Goal: Information Seeking & Learning: Learn about a topic

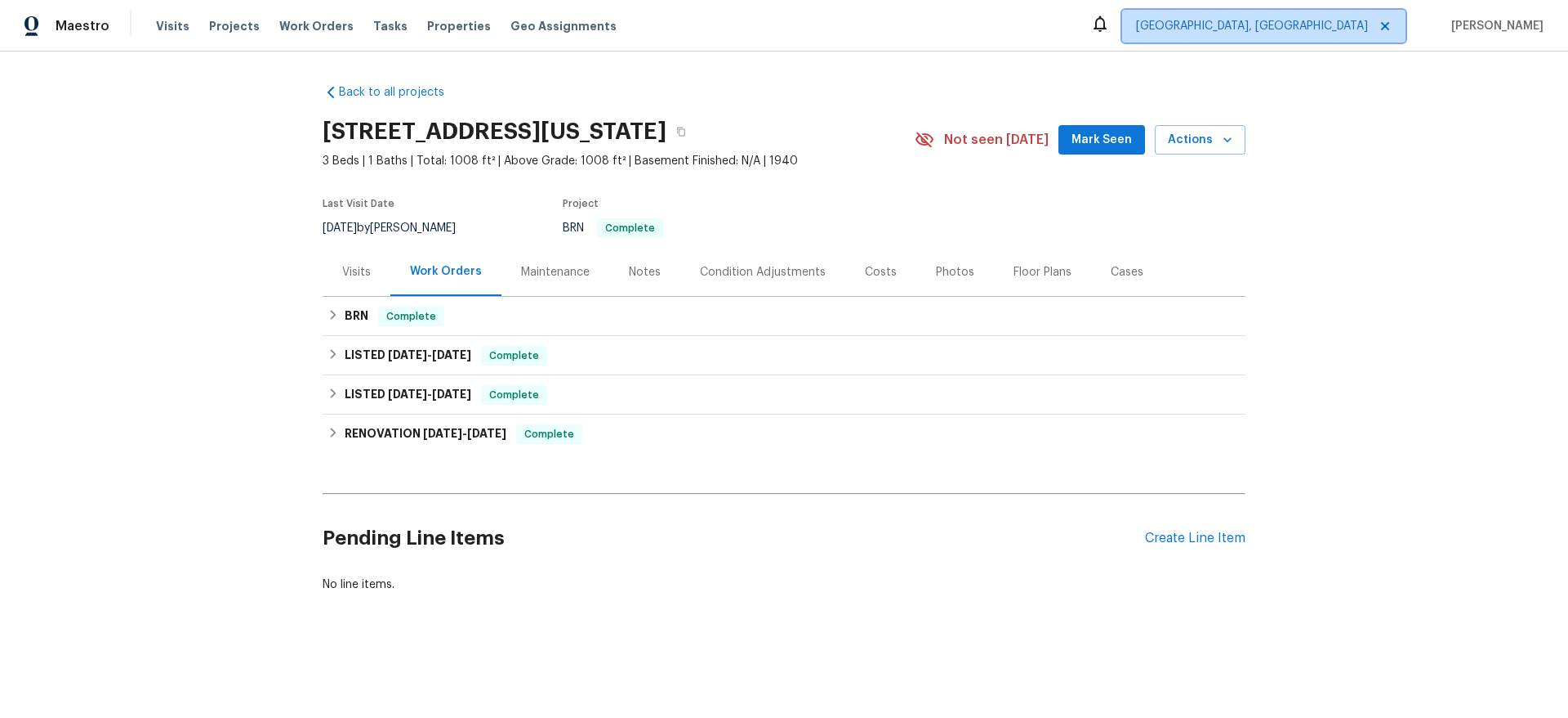
click at [1350, 16] on span "[GEOGRAPHIC_DATA], [GEOGRAPHIC_DATA]" at bounding box center [1263, 26] width 283 height 33
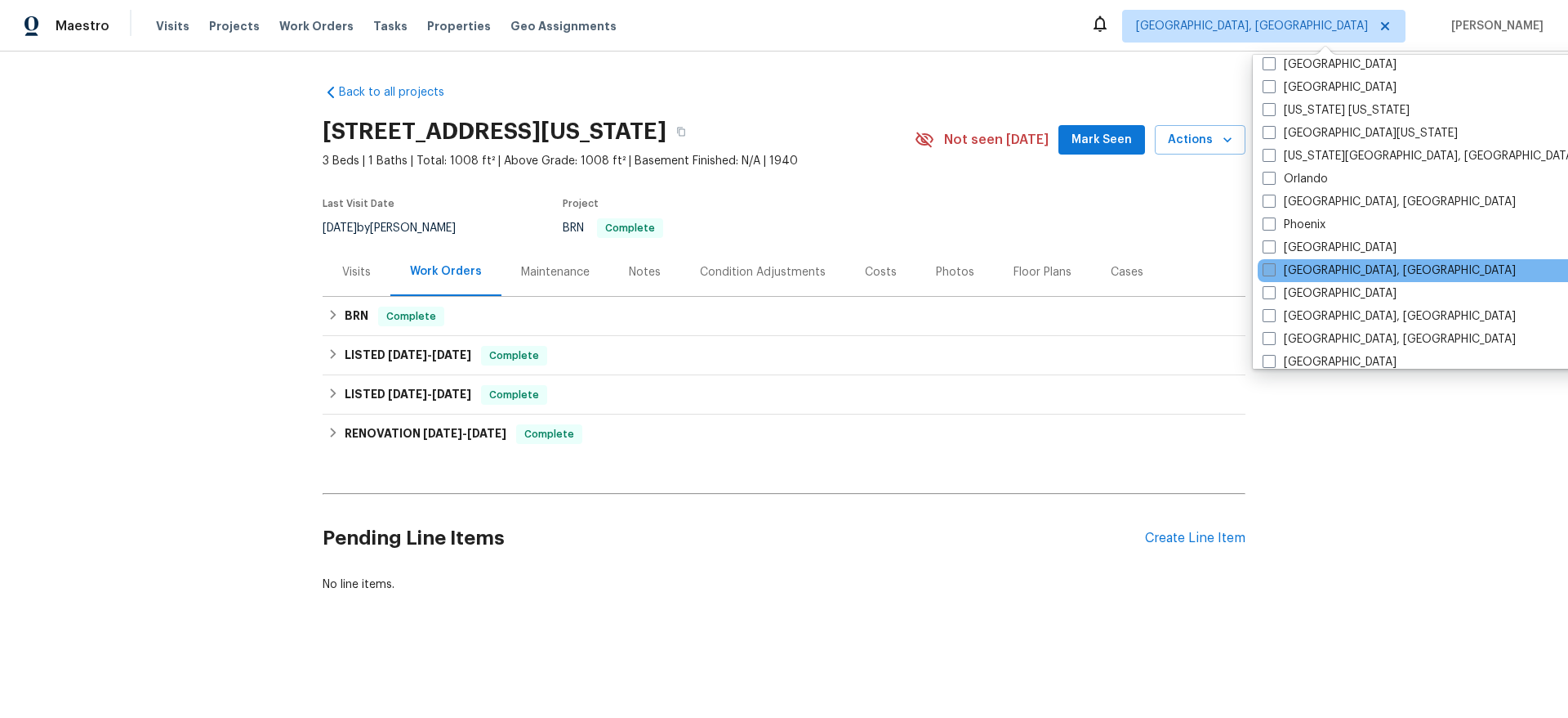
scroll to position [469, 0]
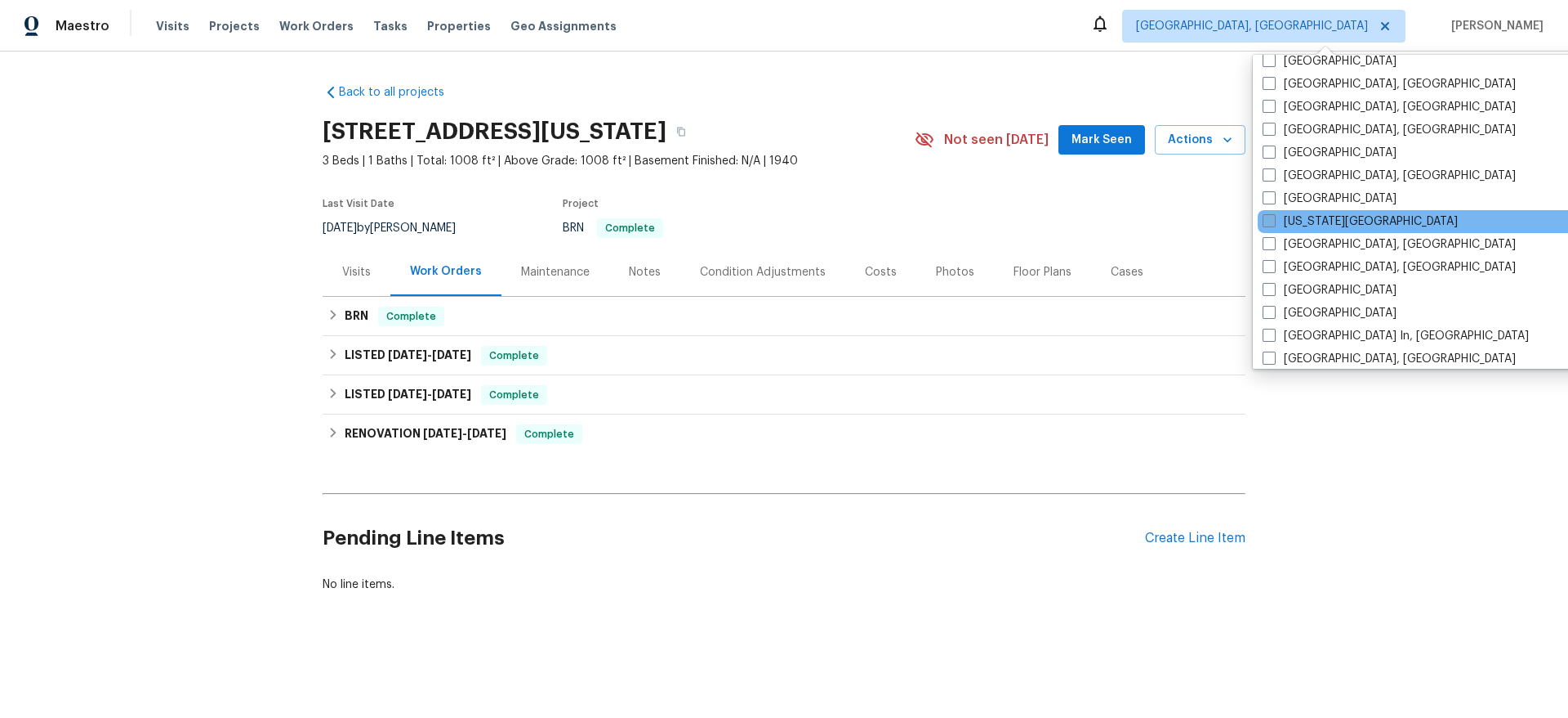
click at [1277, 216] on label "[US_STATE][GEOGRAPHIC_DATA]" at bounding box center [1360, 222] width 195 height 16
click at [1273, 216] on input "[US_STATE][GEOGRAPHIC_DATA]" at bounding box center [1268, 219] width 11 height 11
checkbox input "true"
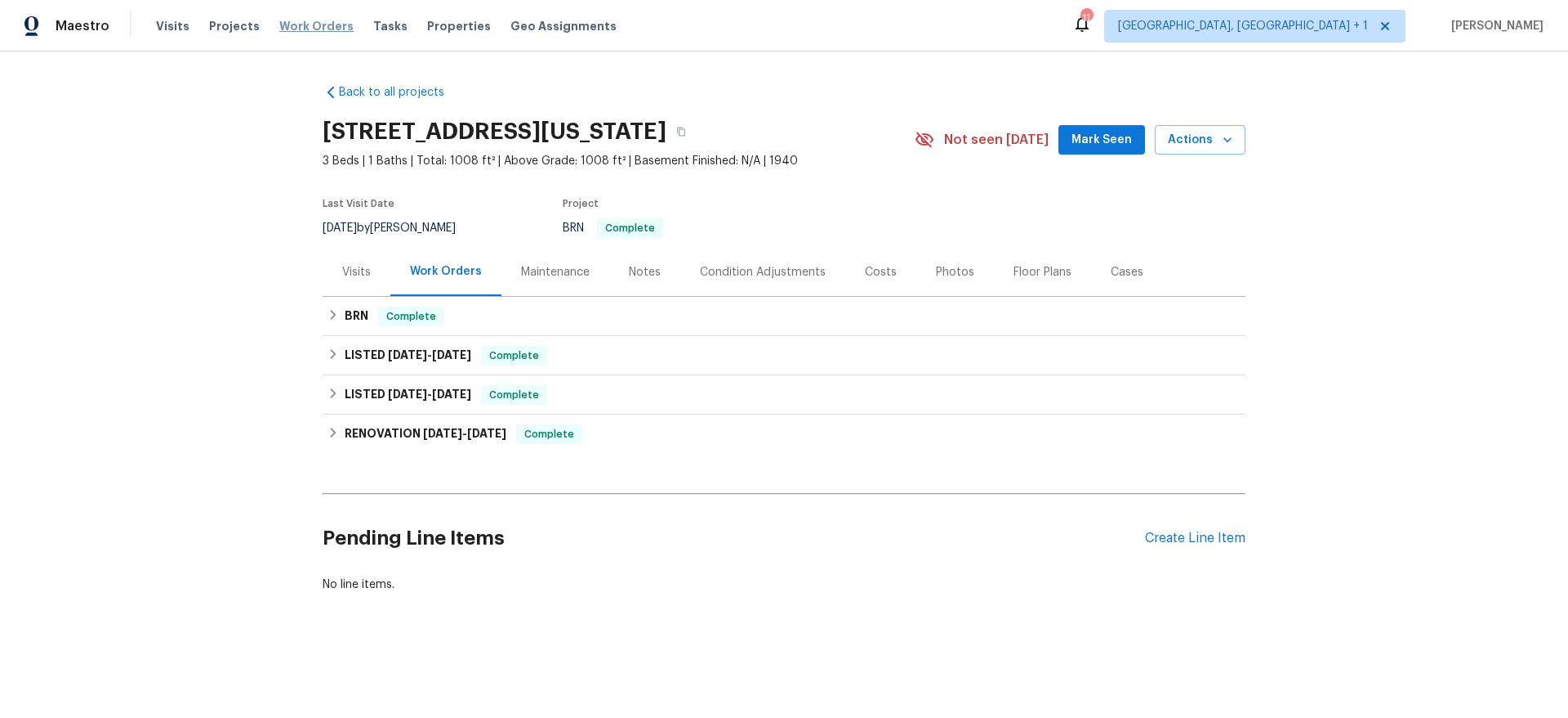
click at [314, 20] on span "Work Orders" at bounding box center [316, 26] width 75 height 16
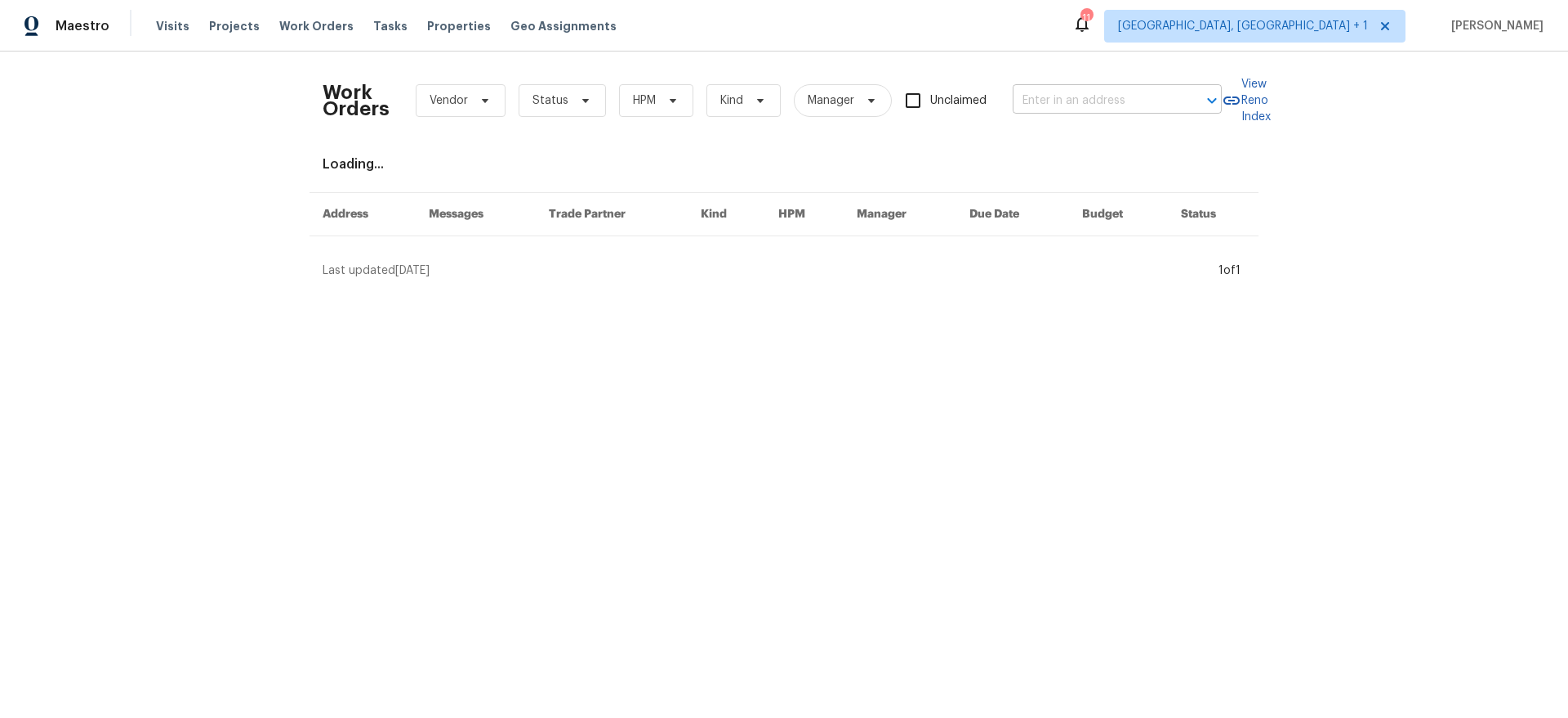
click at [1031, 94] on input "text" at bounding box center [1094, 100] width 163 height 25
type input "8"
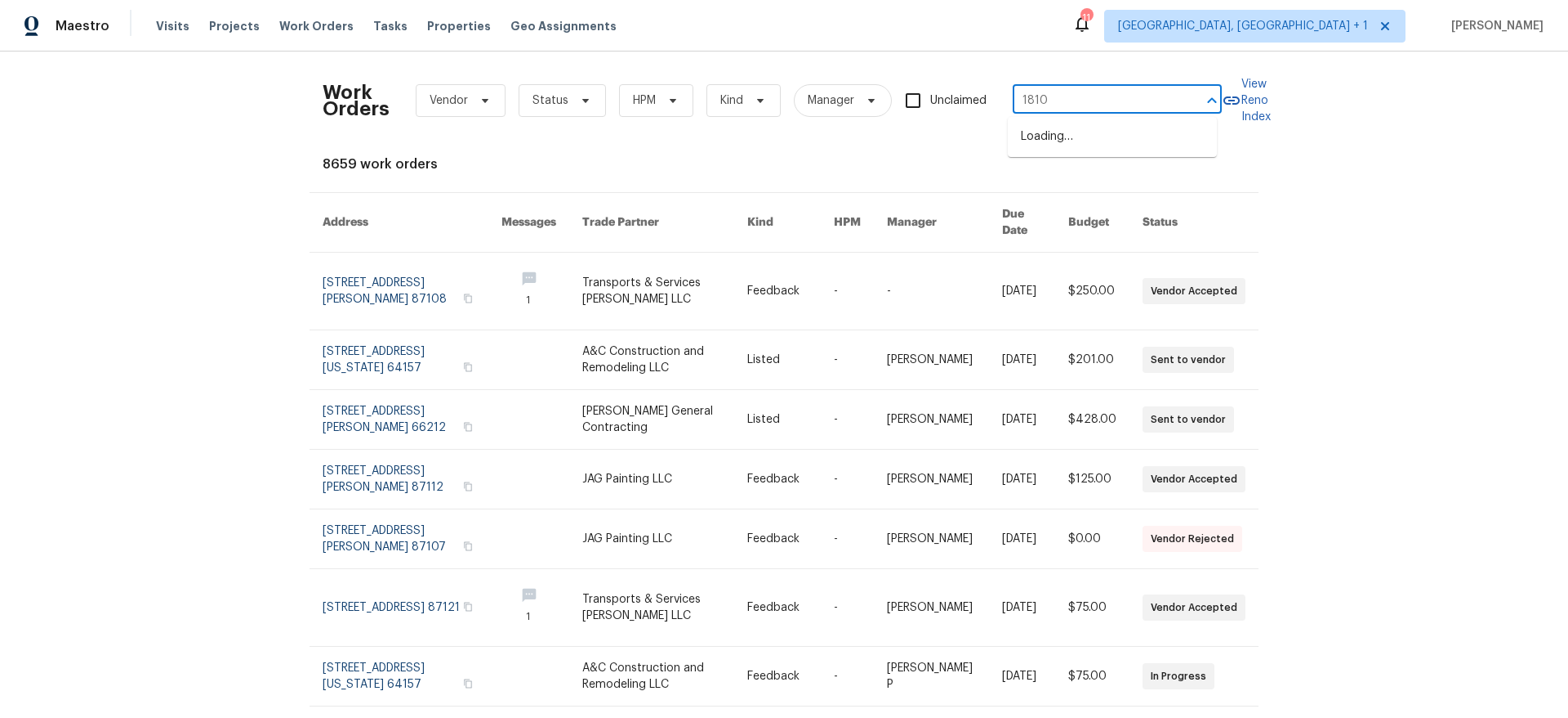
type input "18100"
click at [1100, 145] on li "[STREET_ADDRESS]" at bounding box center [1112, 136] width 209 height 27
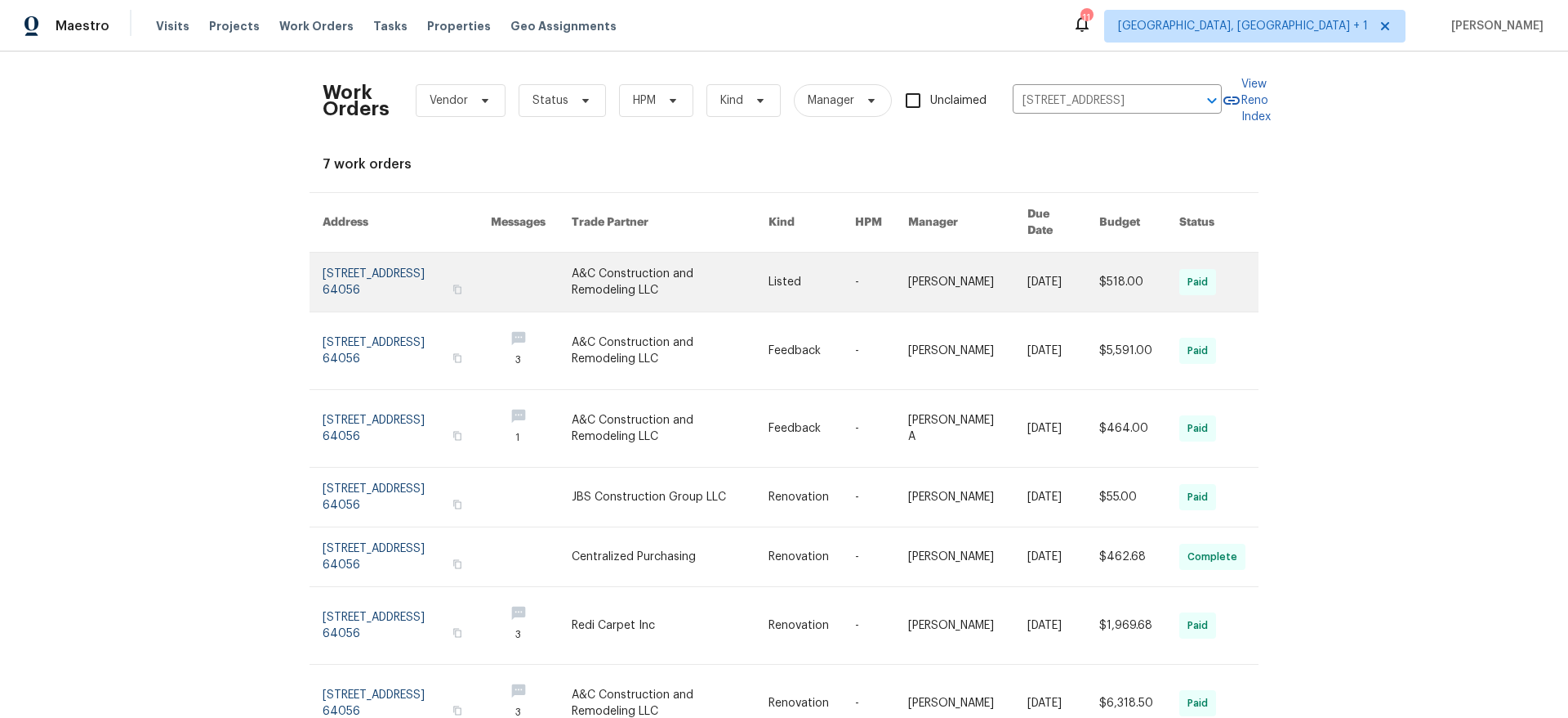
click at [355, 269] on link at bounding box center [406, 282] width 168 height 59
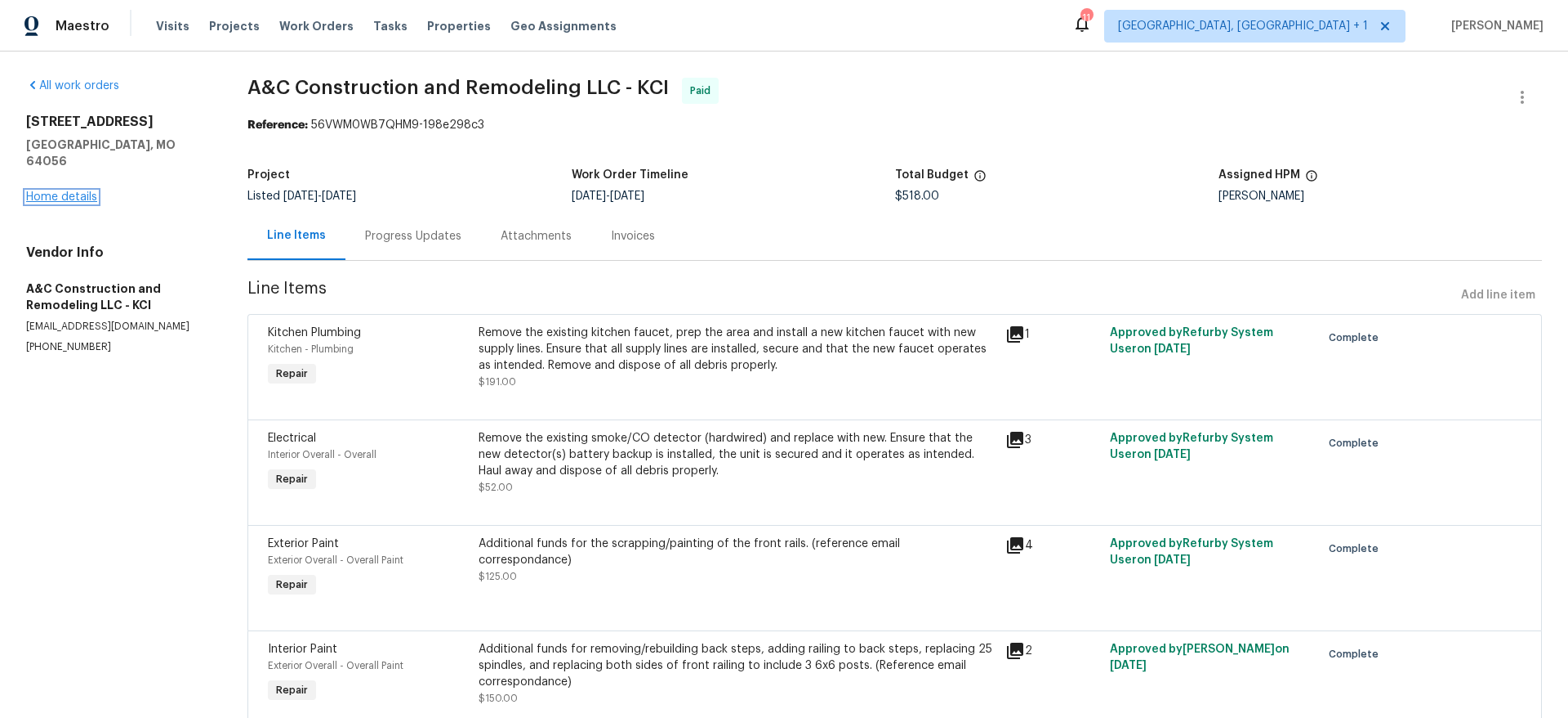
click at [35, 191] on link "Home details" at bounding box center [62, 197] width 71 height 12
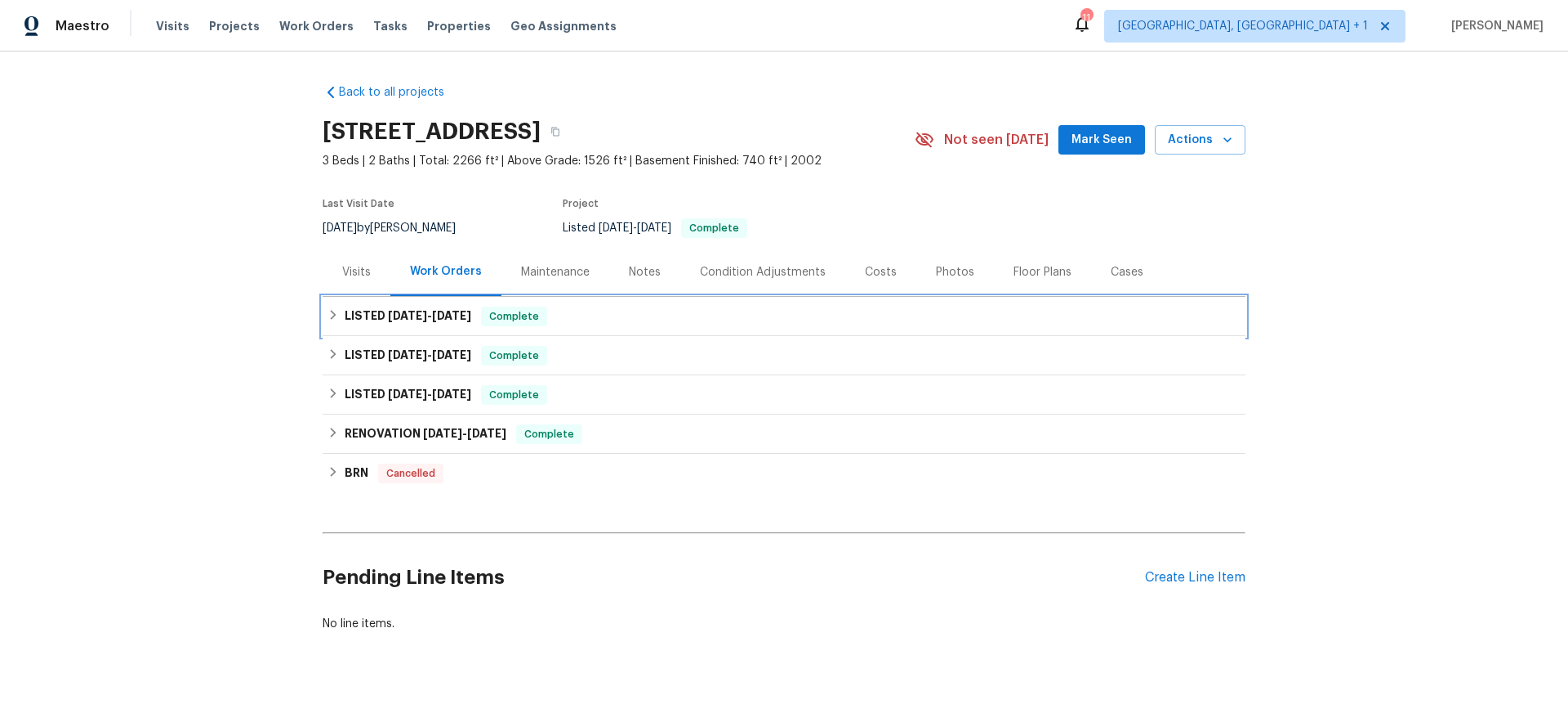
click at [345, 314] on h6 "LISTED [DATE] - [DATE]" at bounding box center [408, 316] width 126 height 20
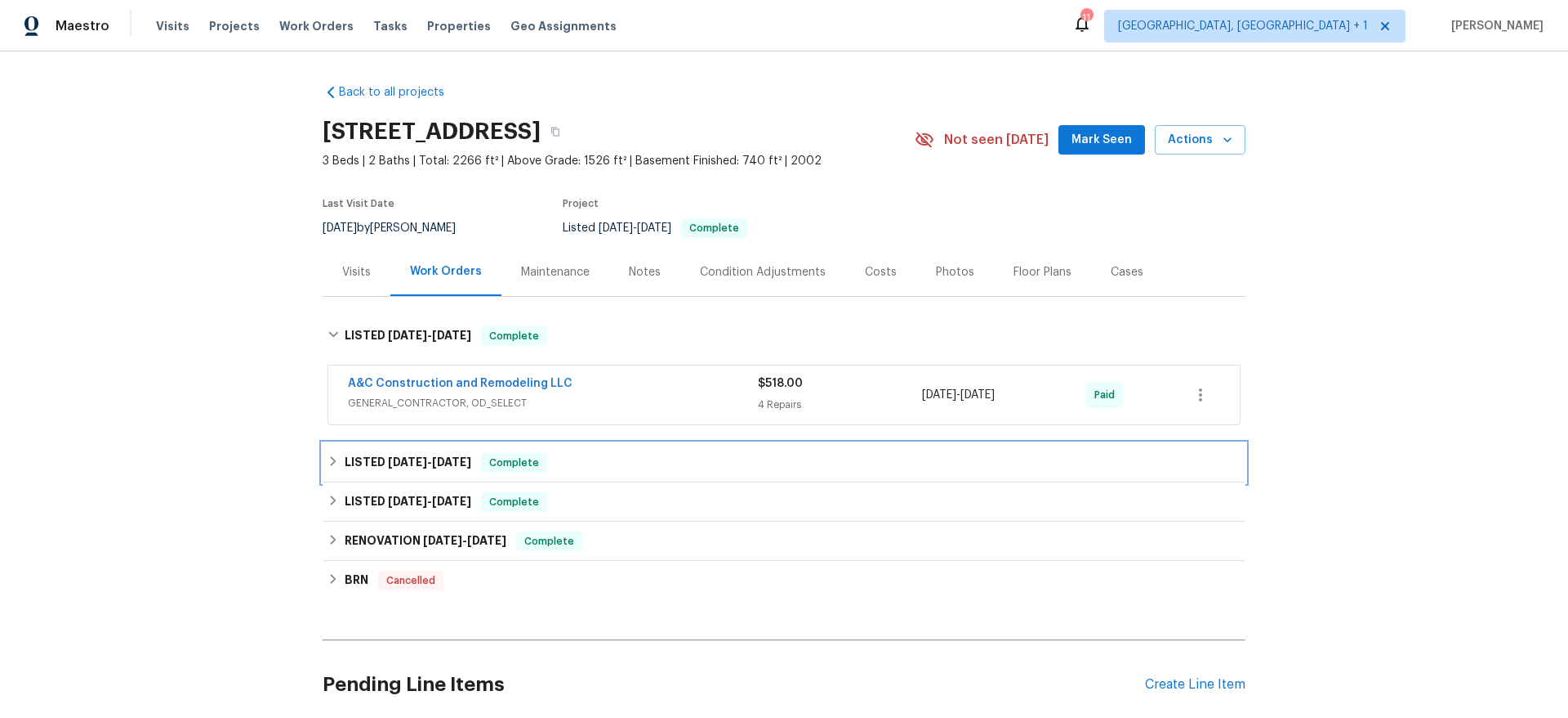
click at [345, 462] on h6 "LISTED [DATE] - [DATE]" at bounding box center [408, 463] width 126 height 20
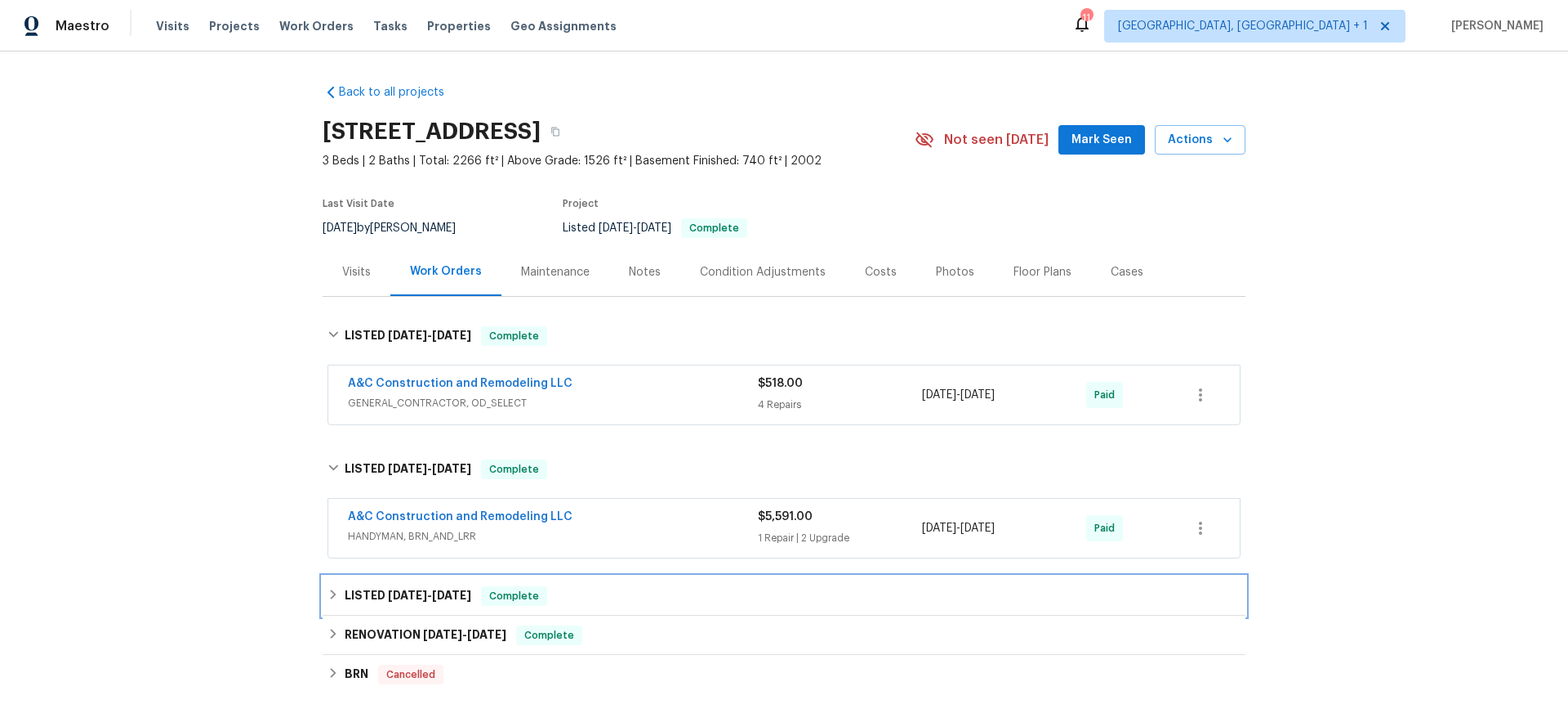
click at [432, 591] on span "[DATE]" at bounding box center [452, 595] width 39 height 12
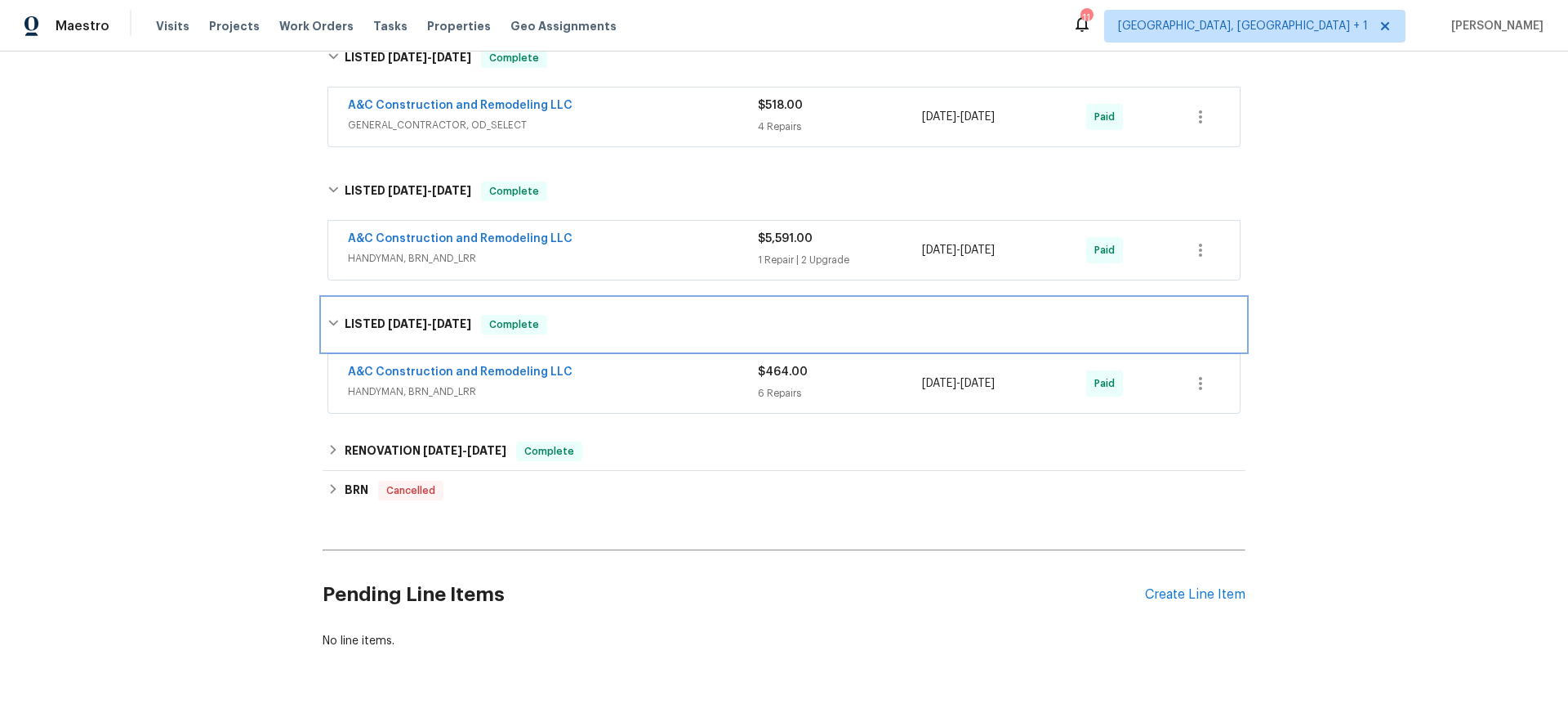
scroll to position [301, 0]
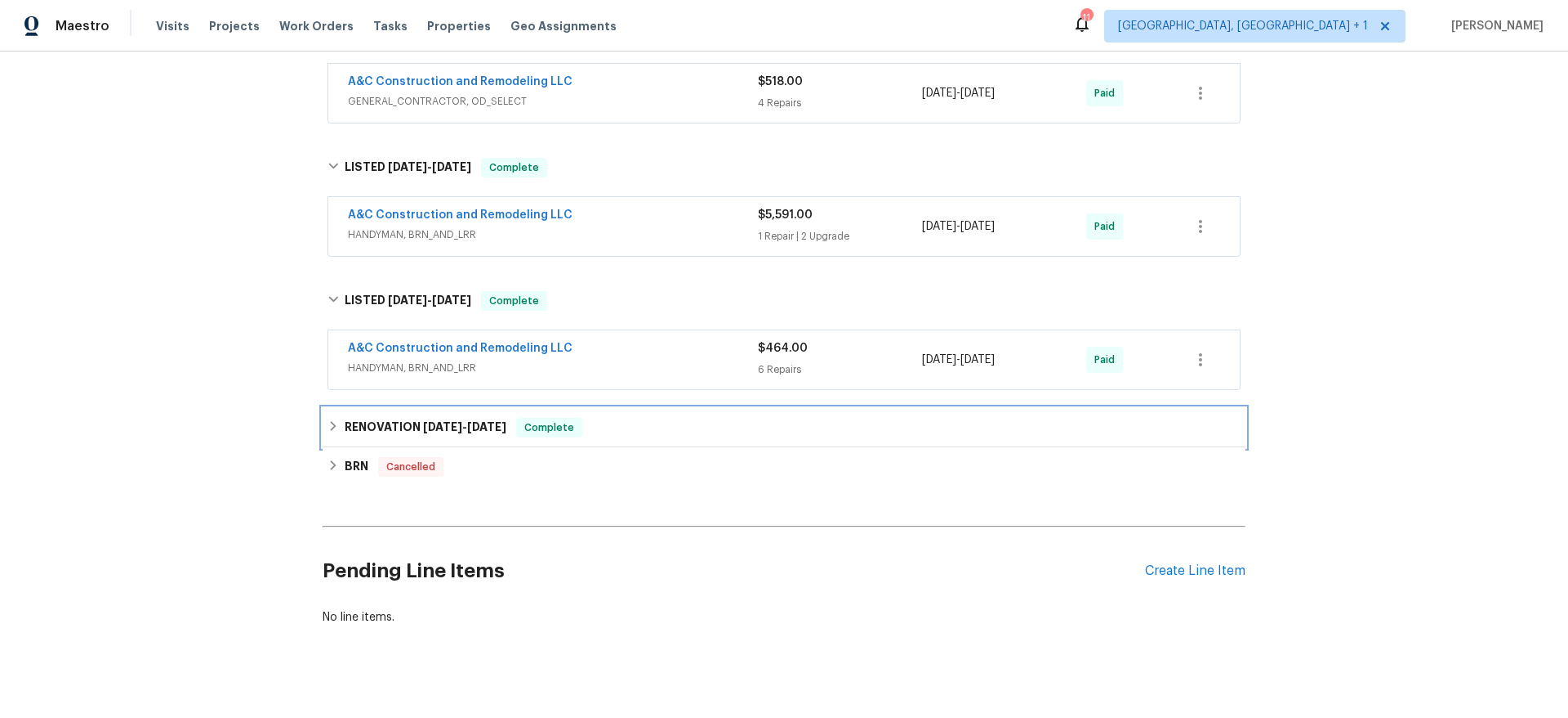
click at [437, 428] on span "[DATE]" at bounding box center [442, 426] width 39 height 12
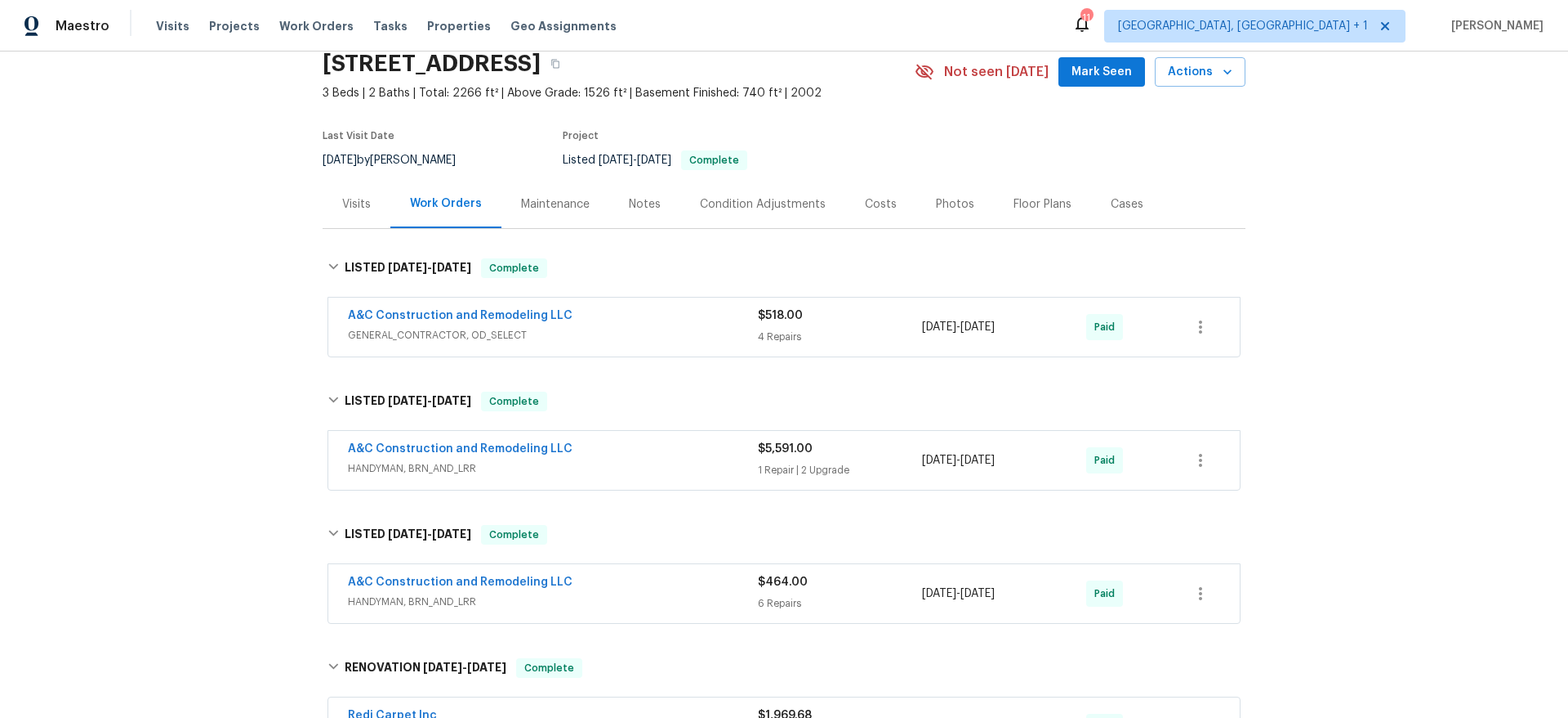
scroll to position [33, 0]
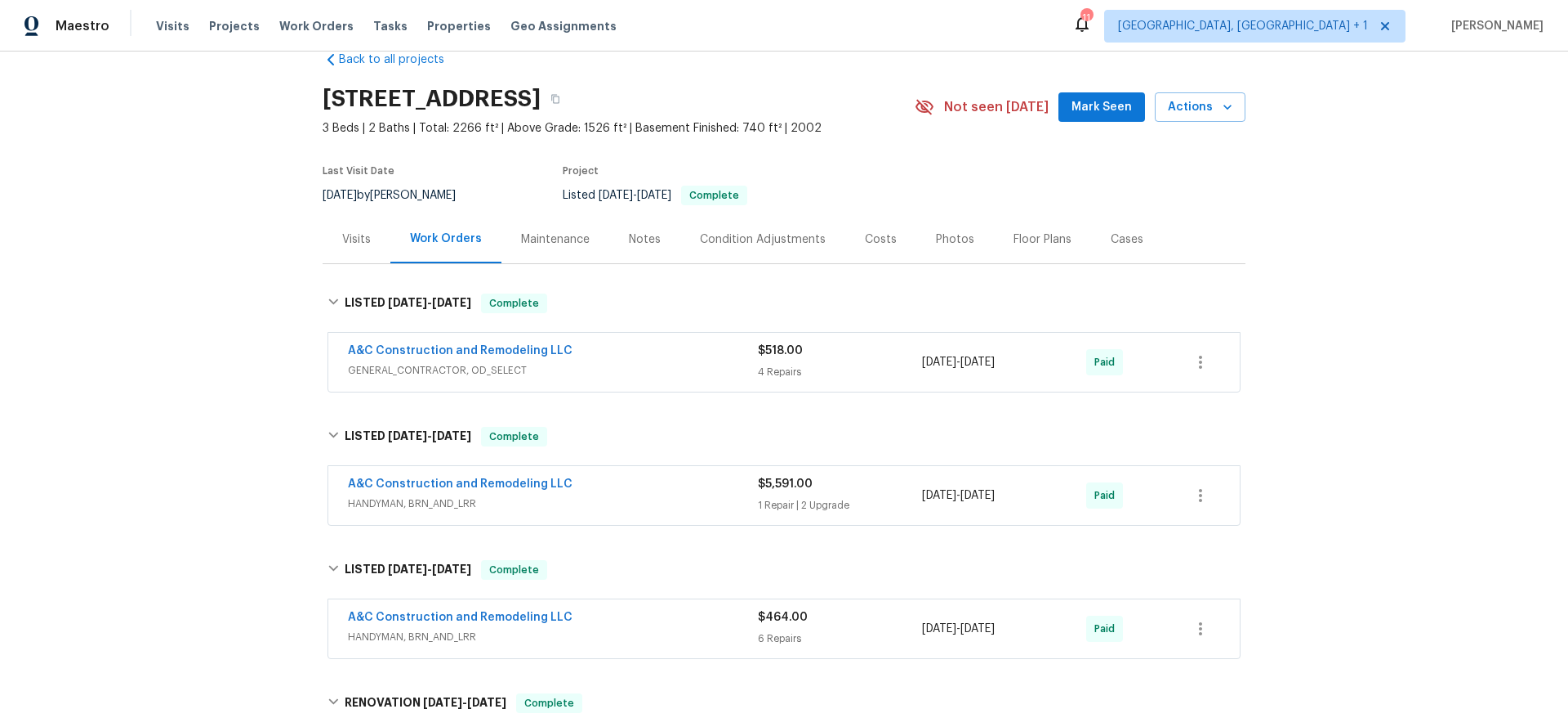
click at [639, 490] on div "A&C Construction and Remodeling LLC" at bounding box center [553, 486] width 410 height 20
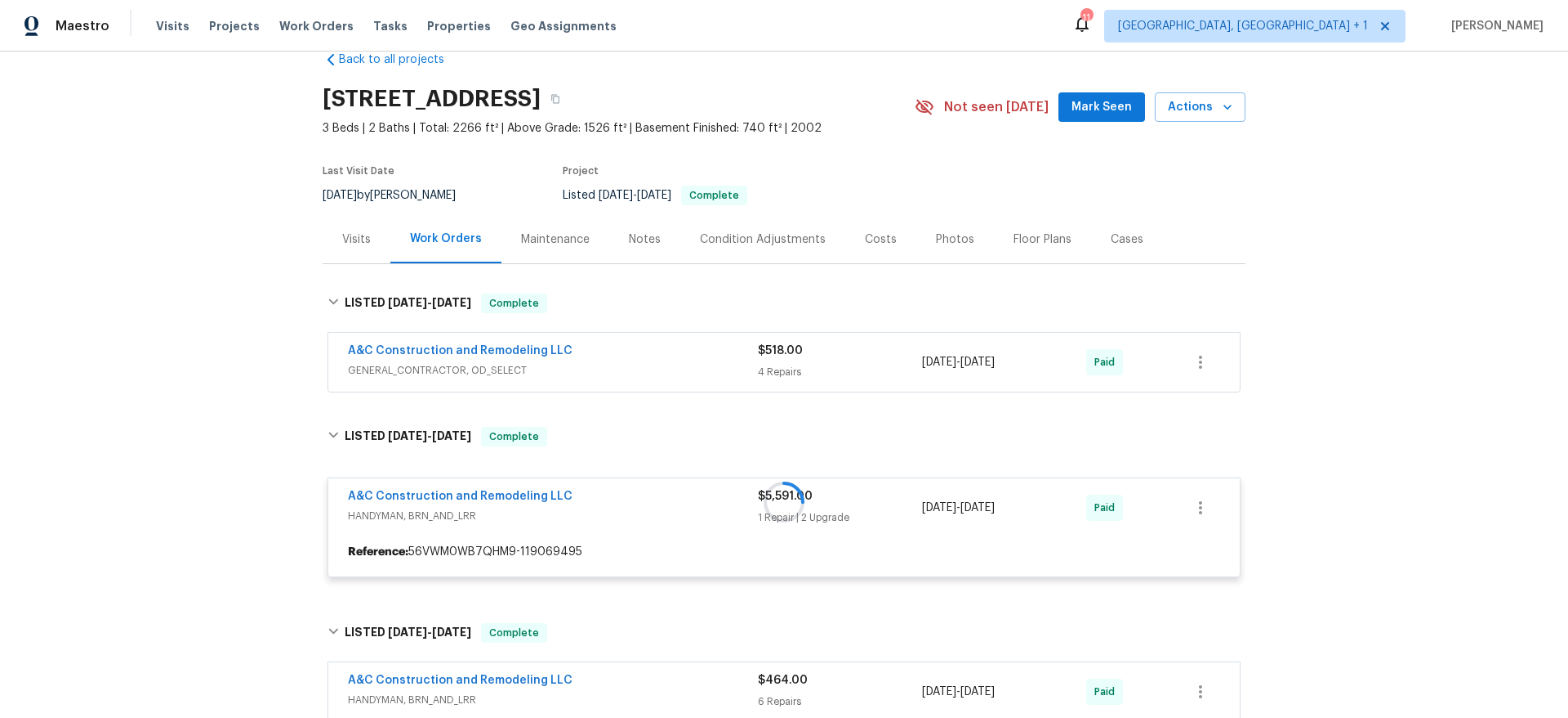
click at [667, 368] on span "GENERAL_CONTRACTOR, OD_SELECT" at bounding box center [553, 371] width 410 height 16
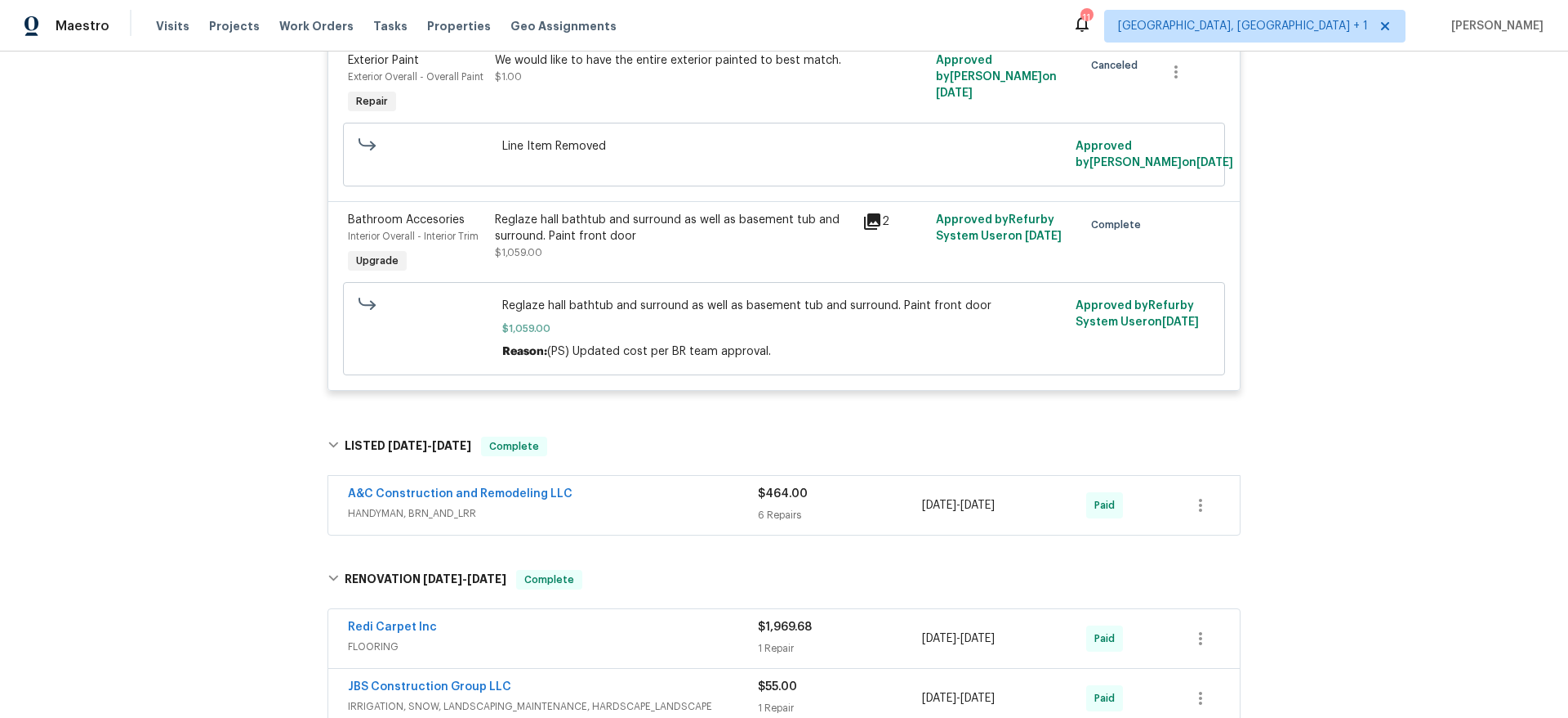
scroll to position [1391, 0]
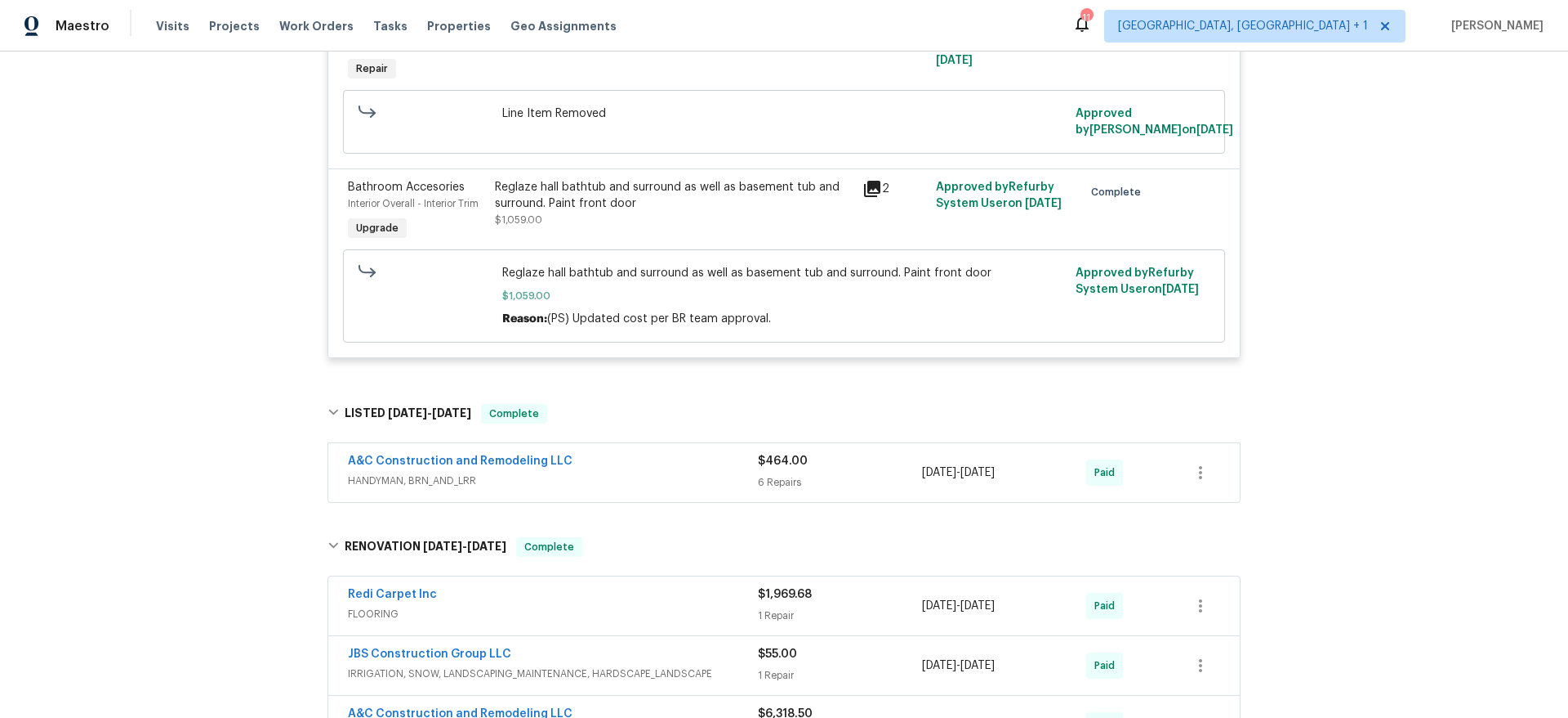
drag, startPoint x: 563, startPoint y: 486, endPoint x: 552, endPoint y: 484, distance: 11.2
click at [565, 486] on span "HANDYMAN, BRN_AND_LRR" at bounding box center [553, 481] width 410 height 16
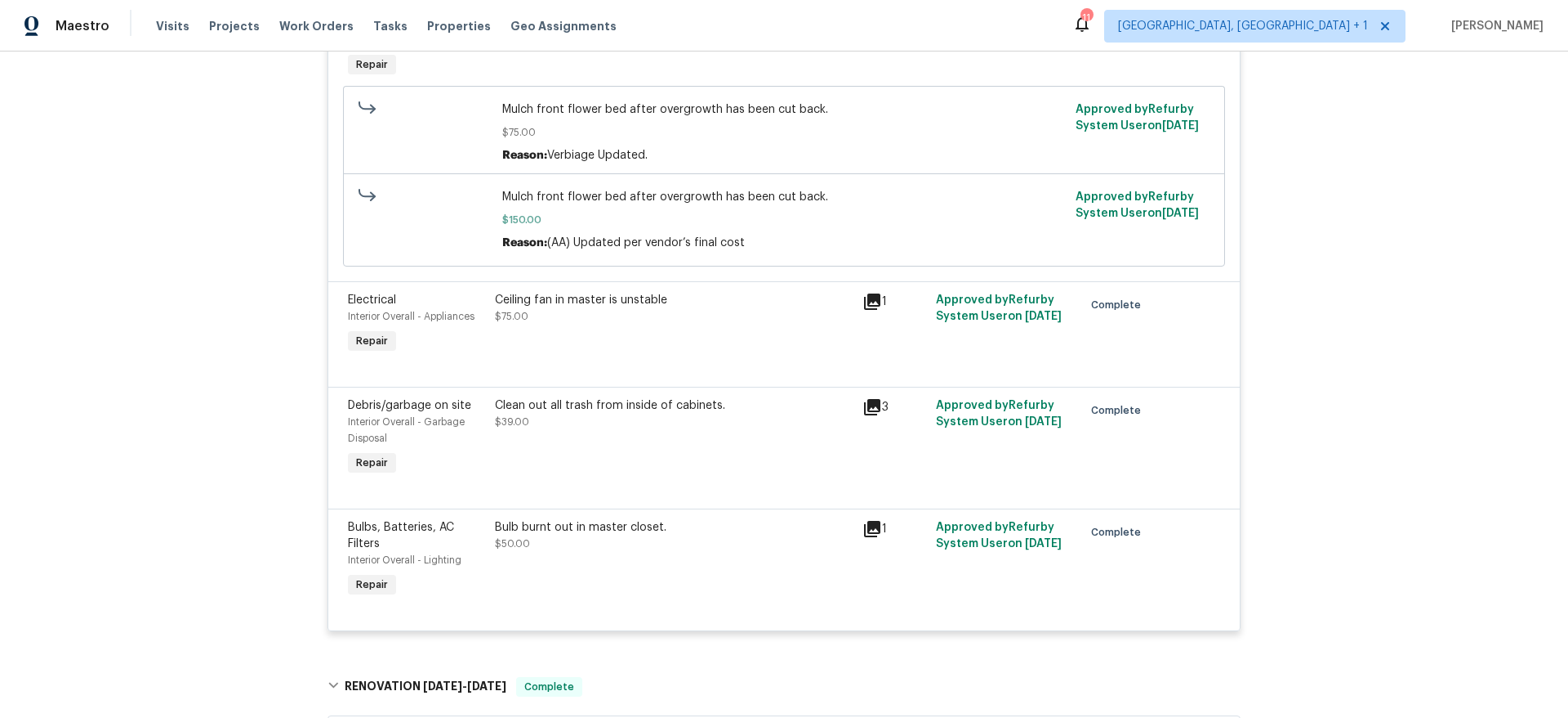
scroll to position [2271, 0]
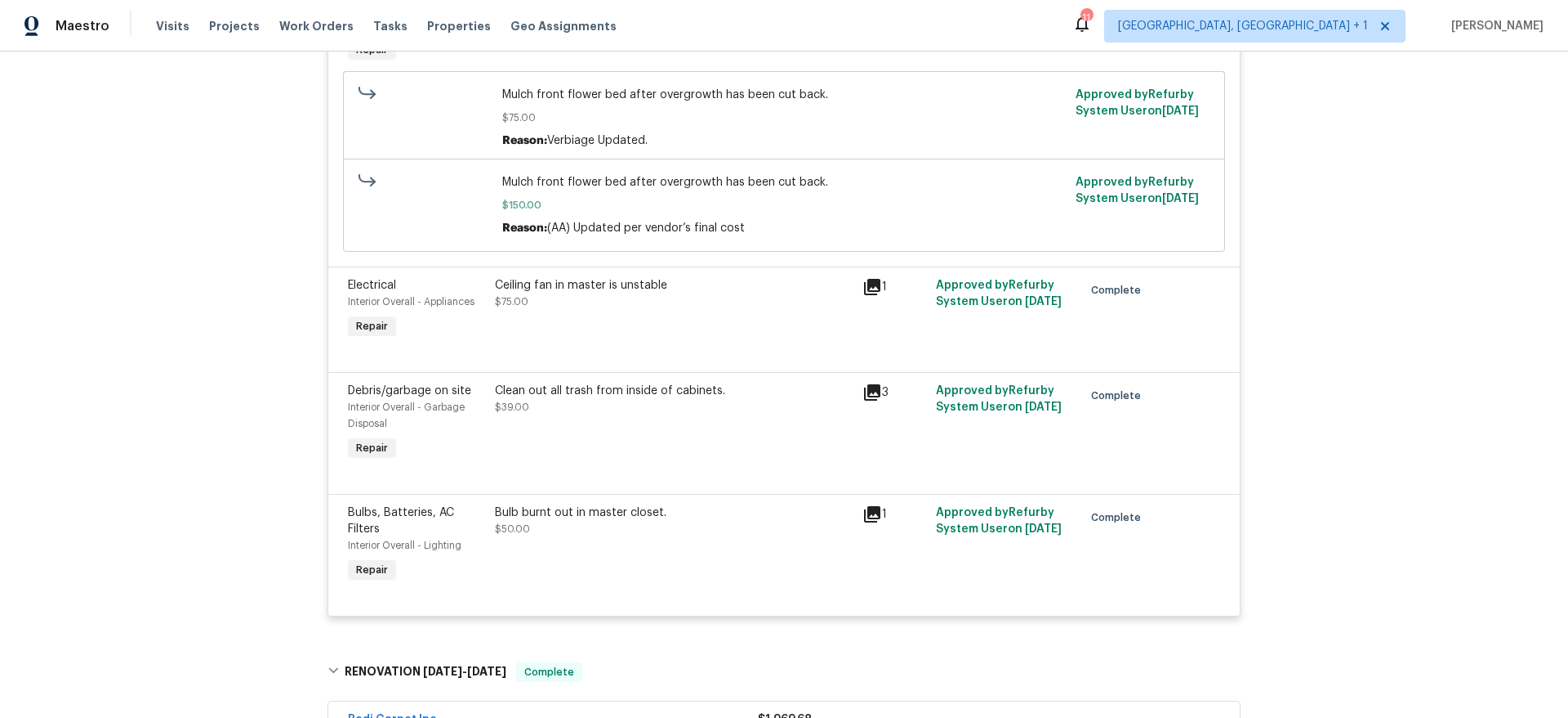
click at [204, 348] on div "Back to all projects [STREET_ADDRESS] 3 Beds | 2 Baths | Total: 2266 ft² | Abov…" at bounding box center [784, 384] width 1568 height 666
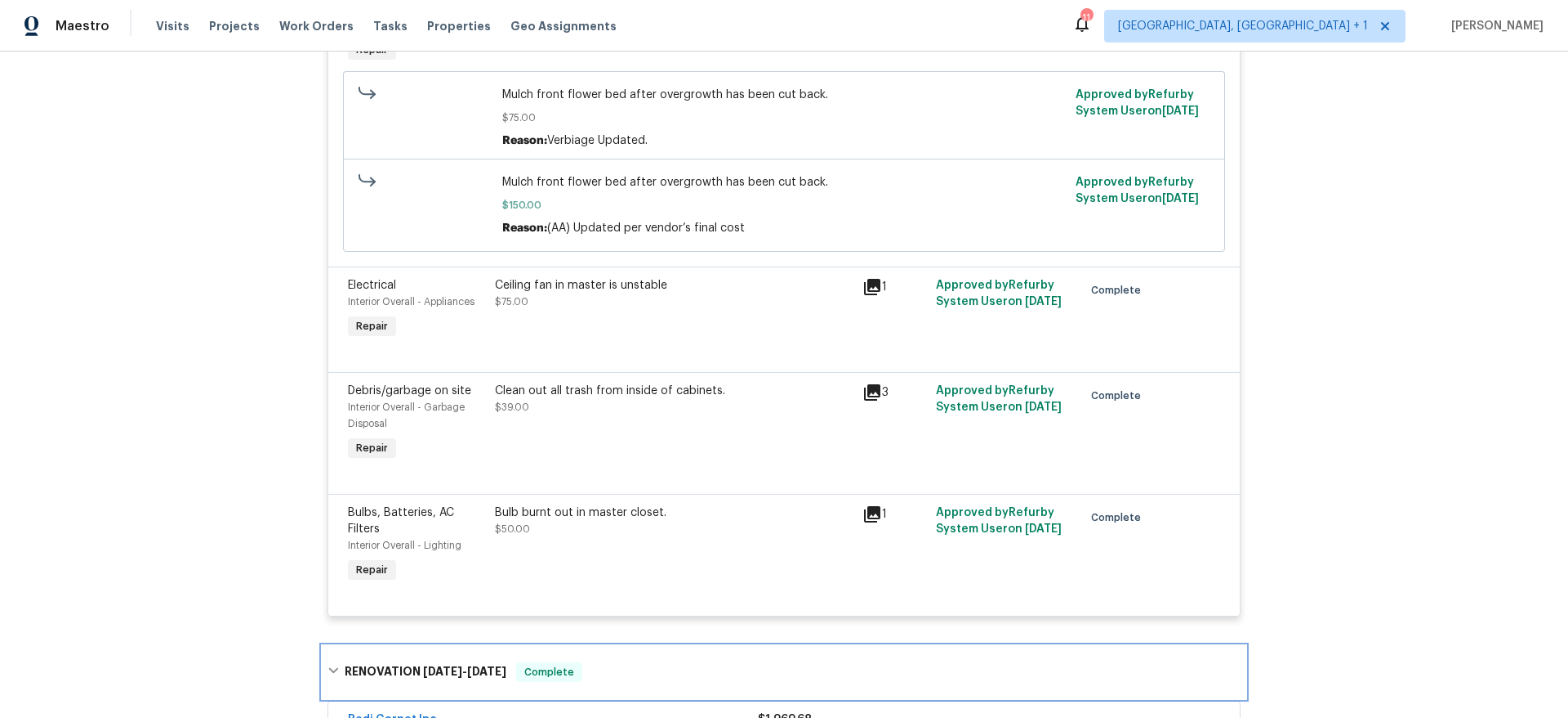
click at [367, 661] on div "RENOVATION [DATE] - [DATE] Complete" at bounding box center [784, 672] width 923 height 53
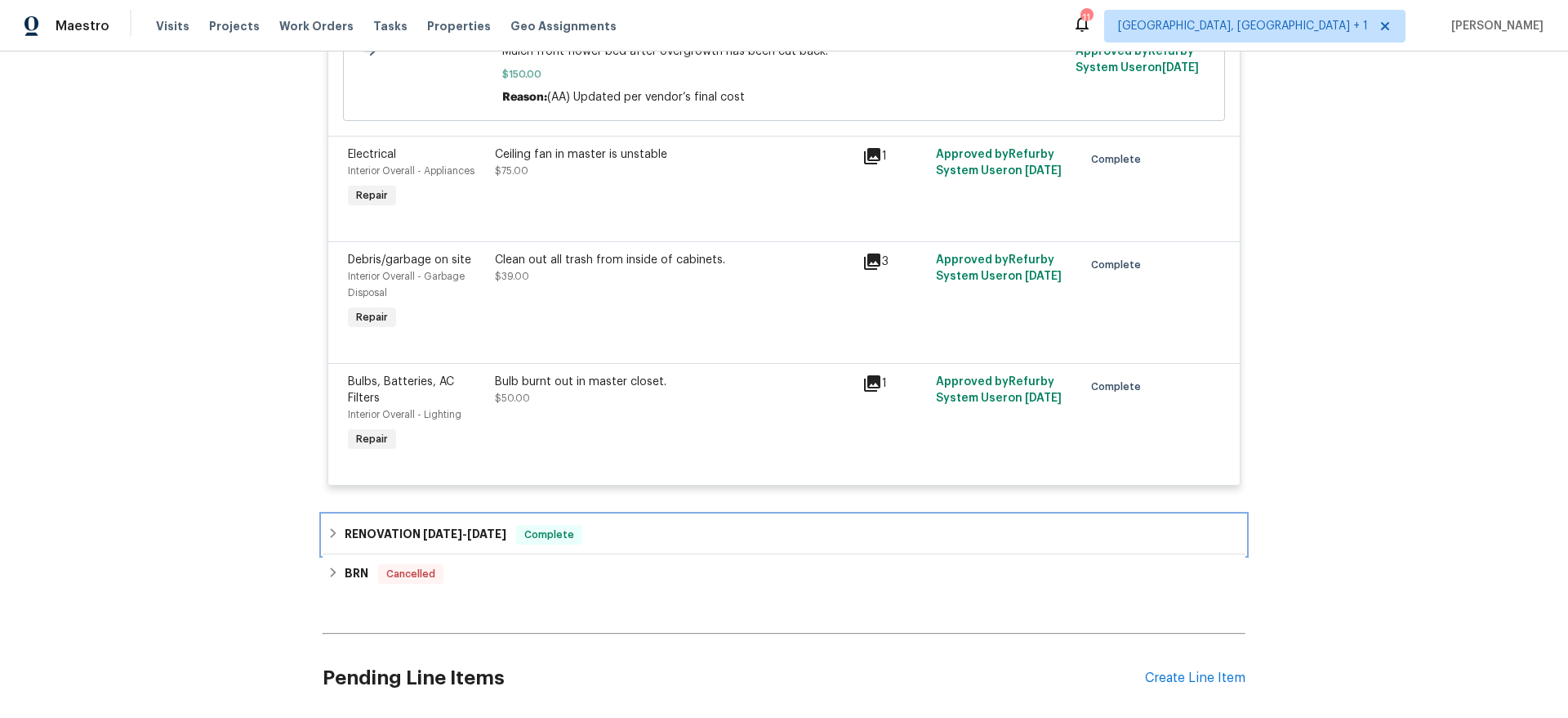
scroll to position [2411, 0]
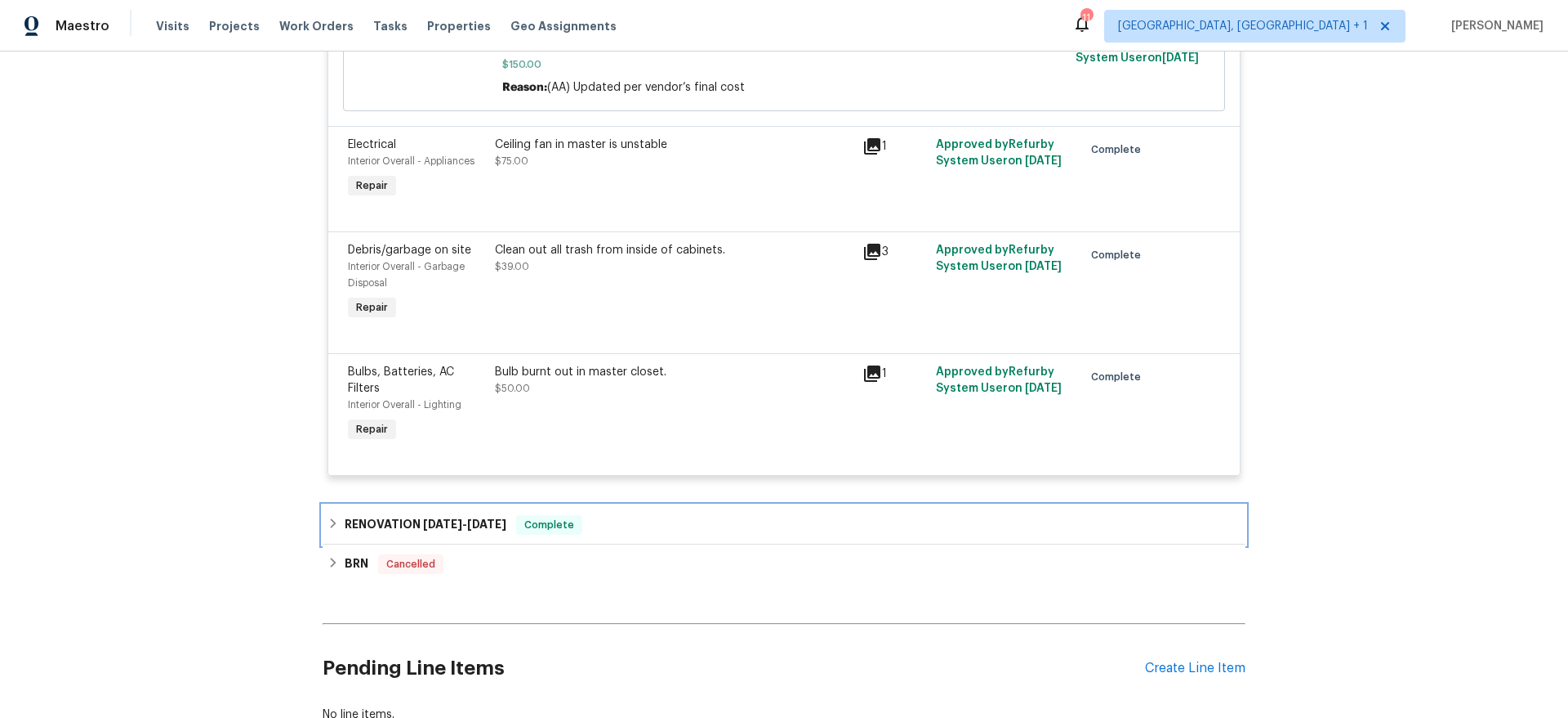
click at [532, 527] on span "Complete" at bounding box center [549, 525] width 63 height 16
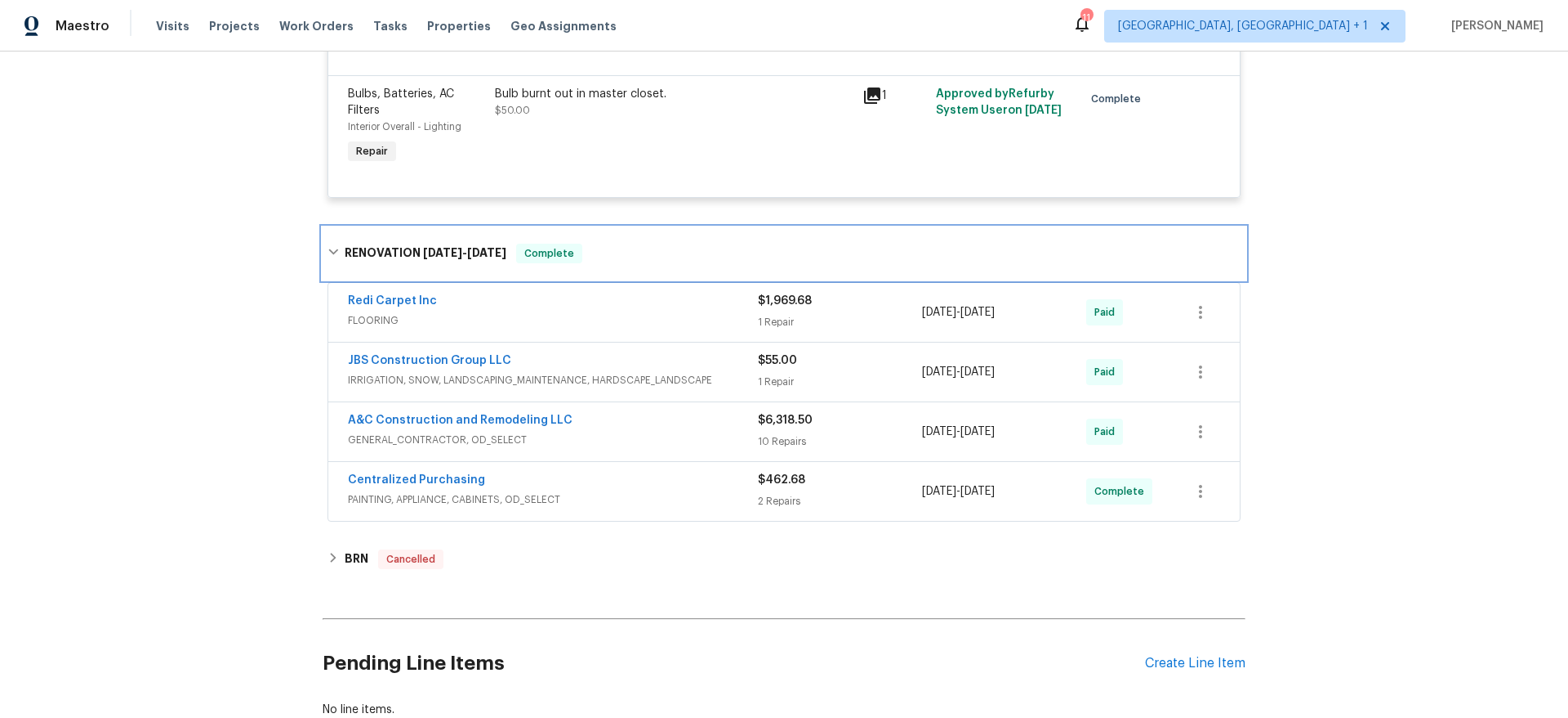
scroll to position [2711, 0]
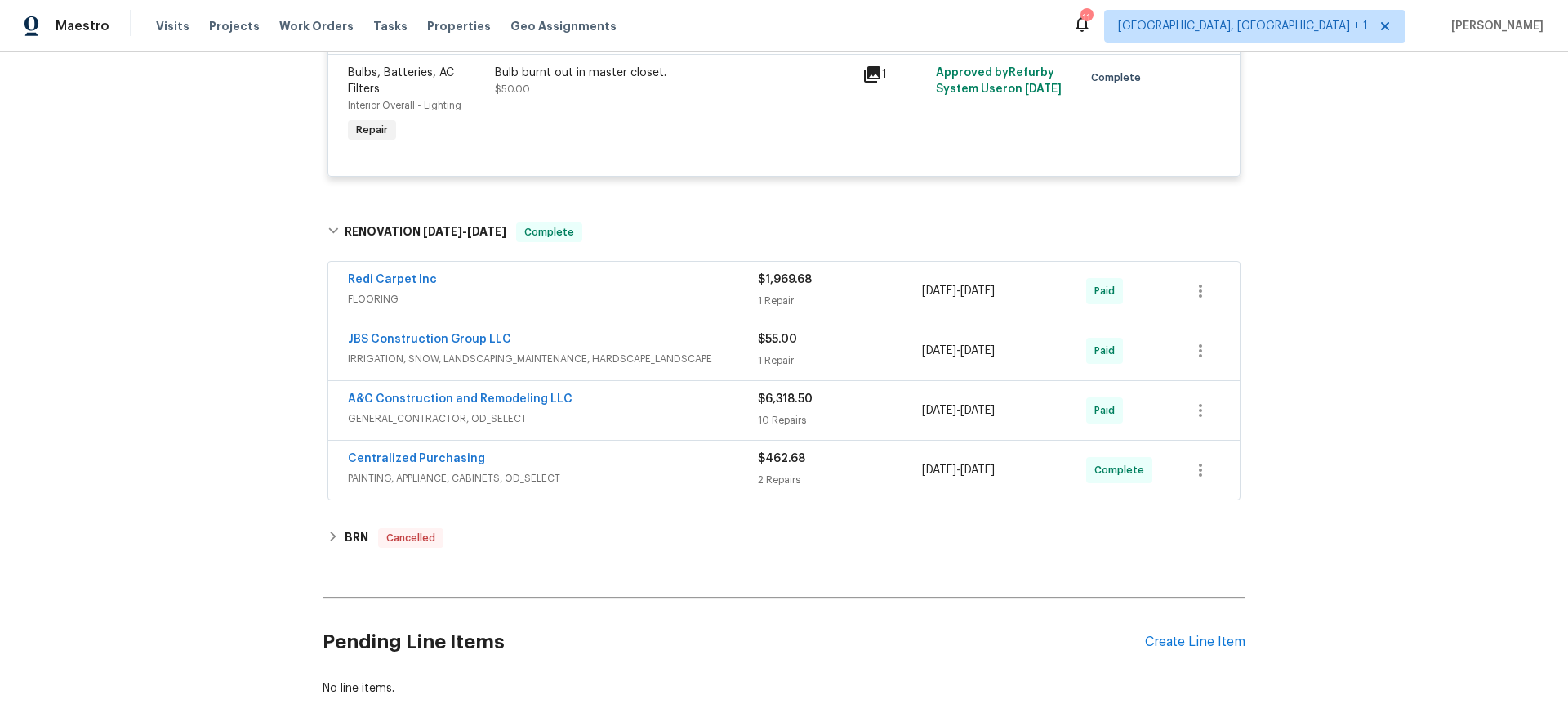
click at [613, 459] on div "Centralized Purchasing" at bounding box center [553, 460] width 410 height 20
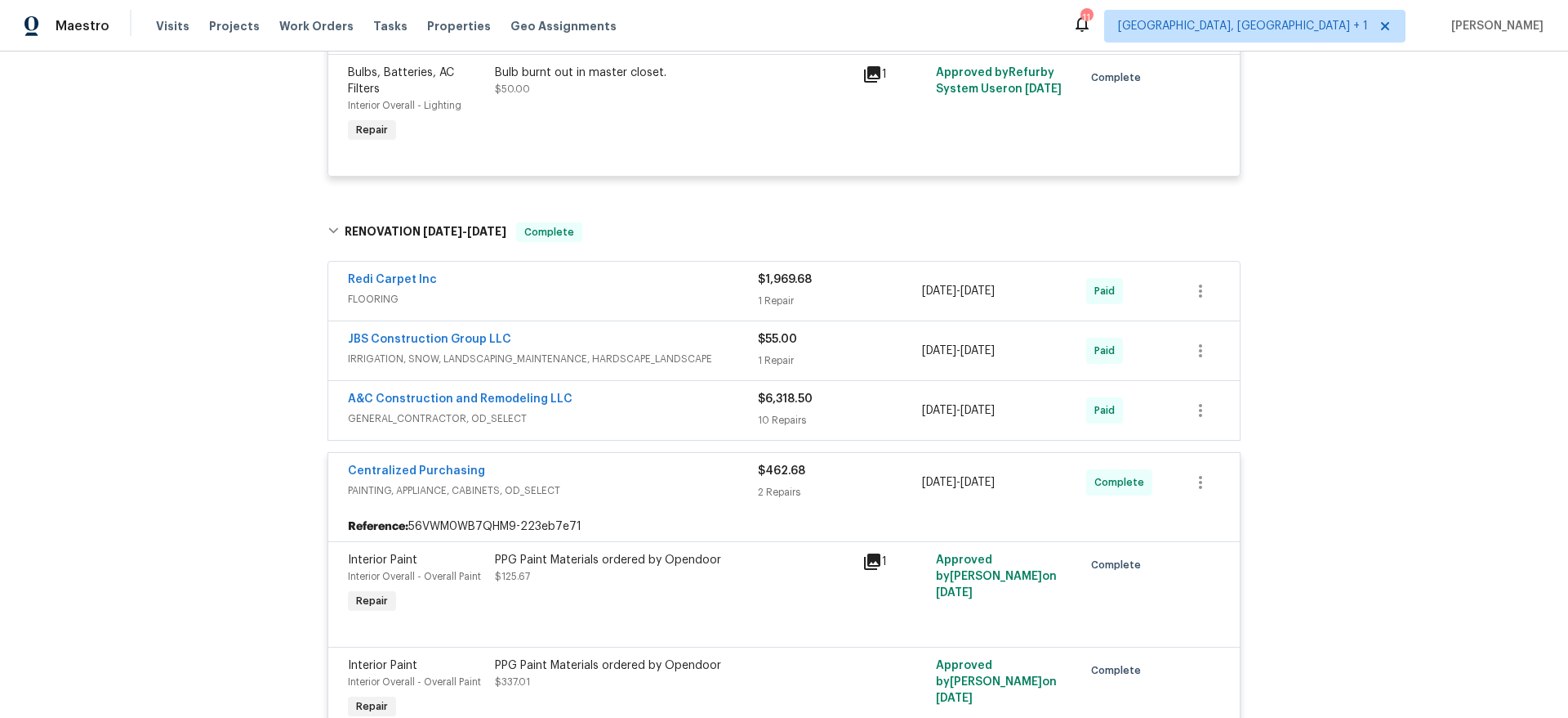
click at [657, 407] on div "A&C Construction and Remodeling LLC" at bounding box center [553, 401] width 410 height 20
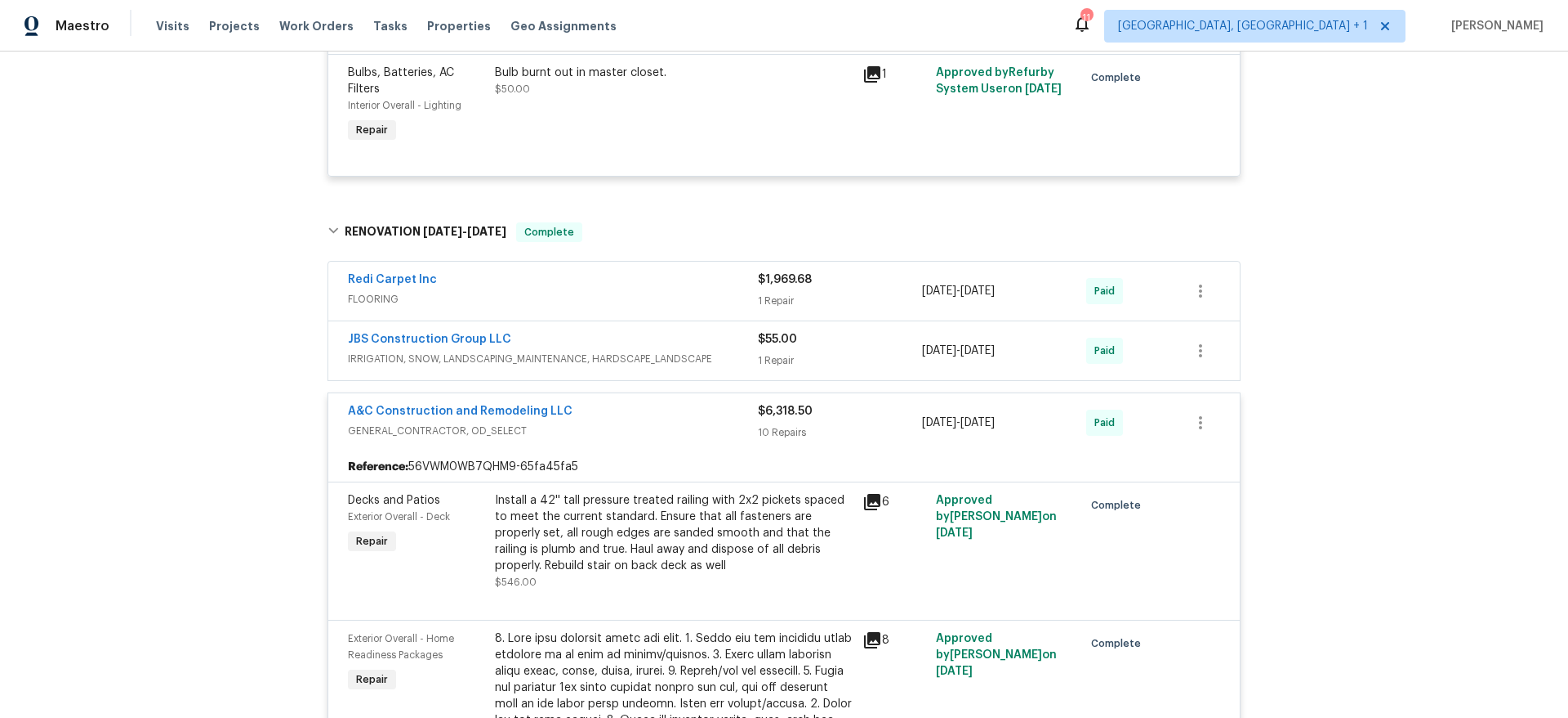
click at [721, 347] on div "JBS Construction Group LLC" at bounding box center [553, 341] width 410 height 20
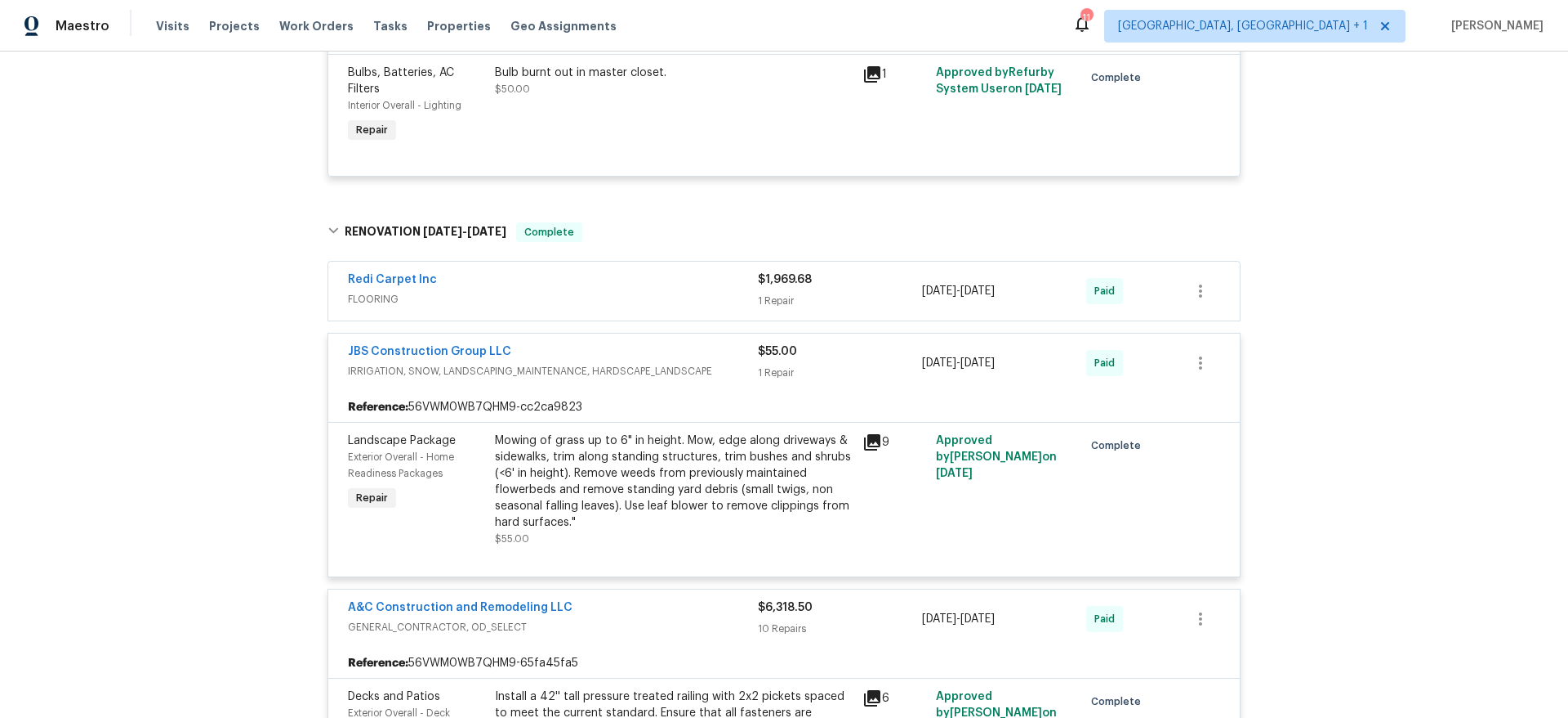
click at [658, 288] on div "Redi Carpet Inc" at bounding box center [553, 281] width 410 height 20
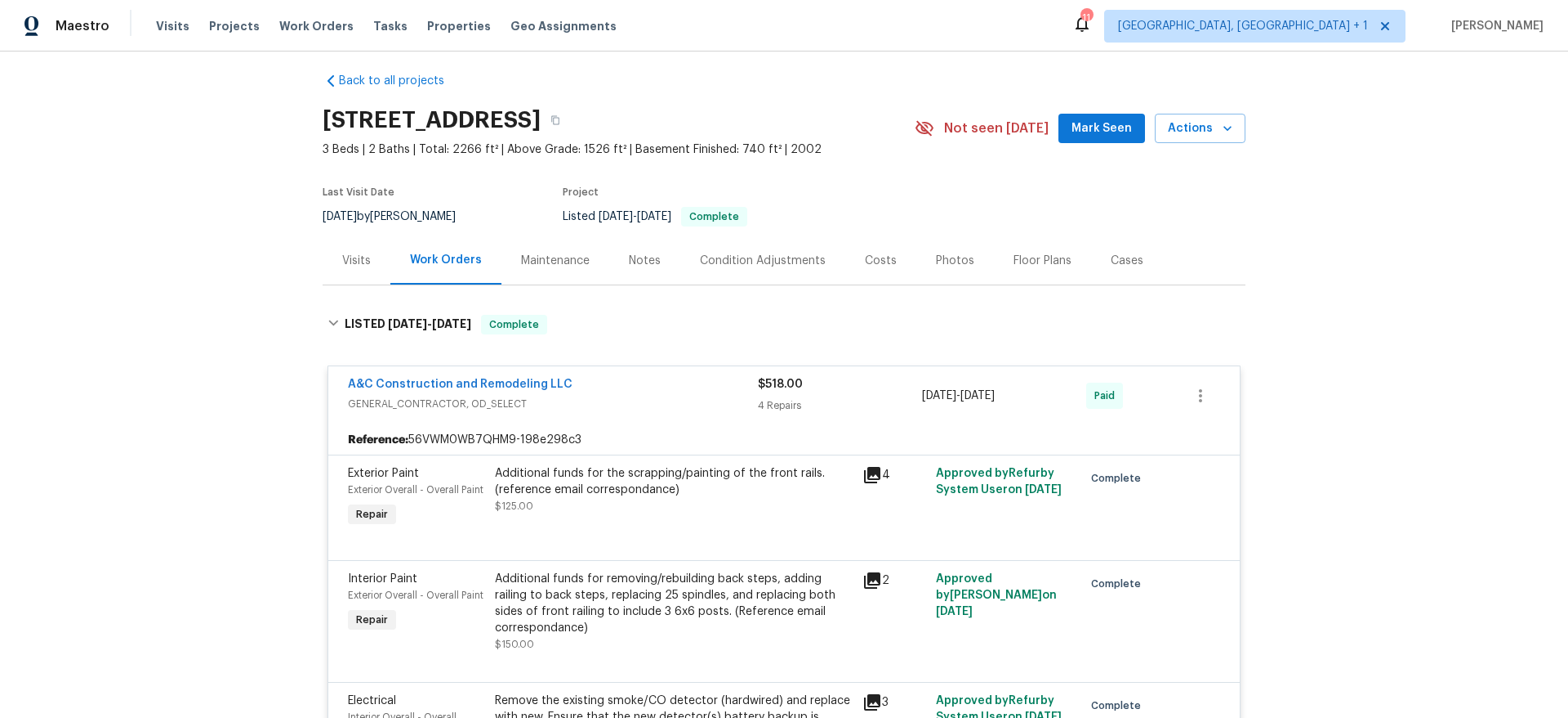
scroll to position [0, 0]
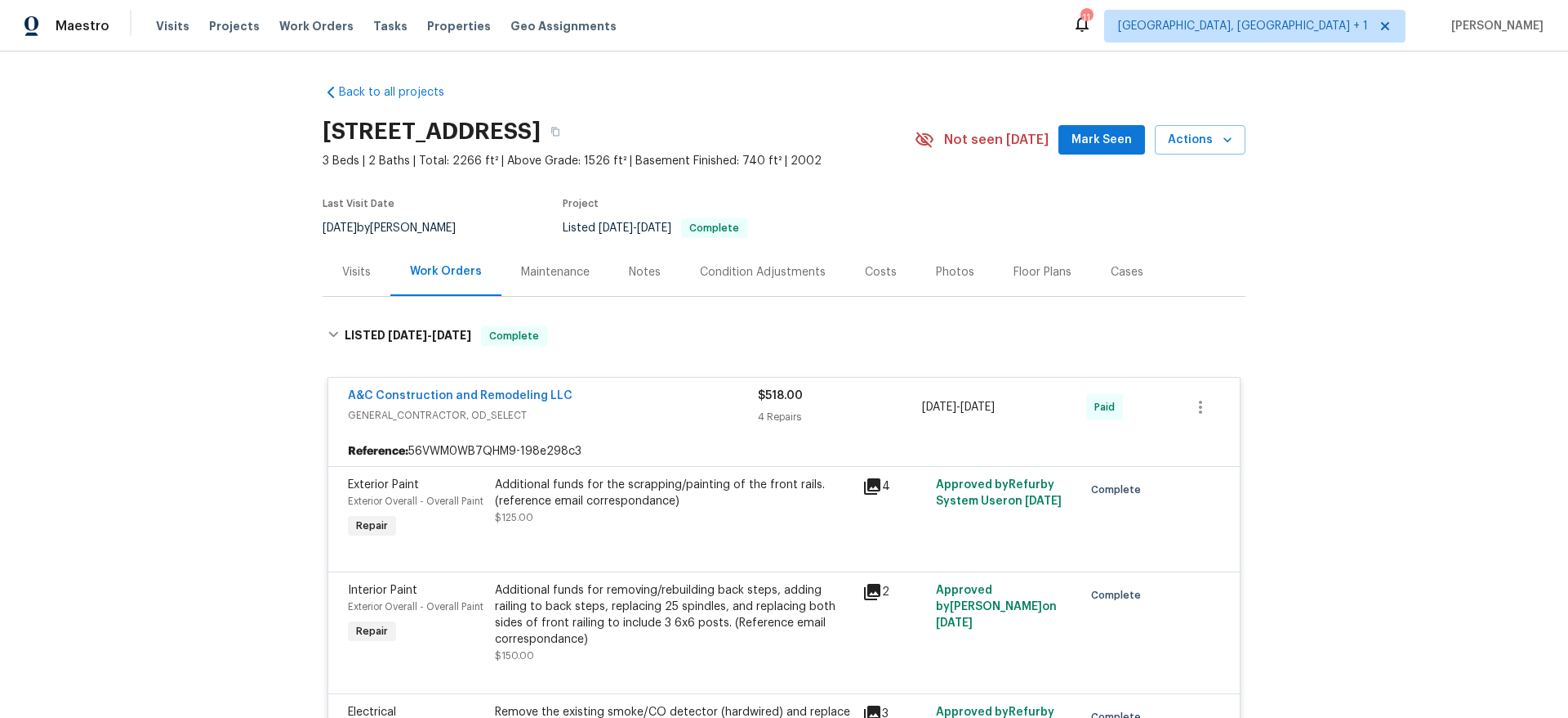
click at [243, 458] on div "Back to all projects [STREET_ADDRESS] 3 Beds | 2 Baths | Total: 2266 ft² | Abov…" at bounding box center [784, 384] width 1568 height 666
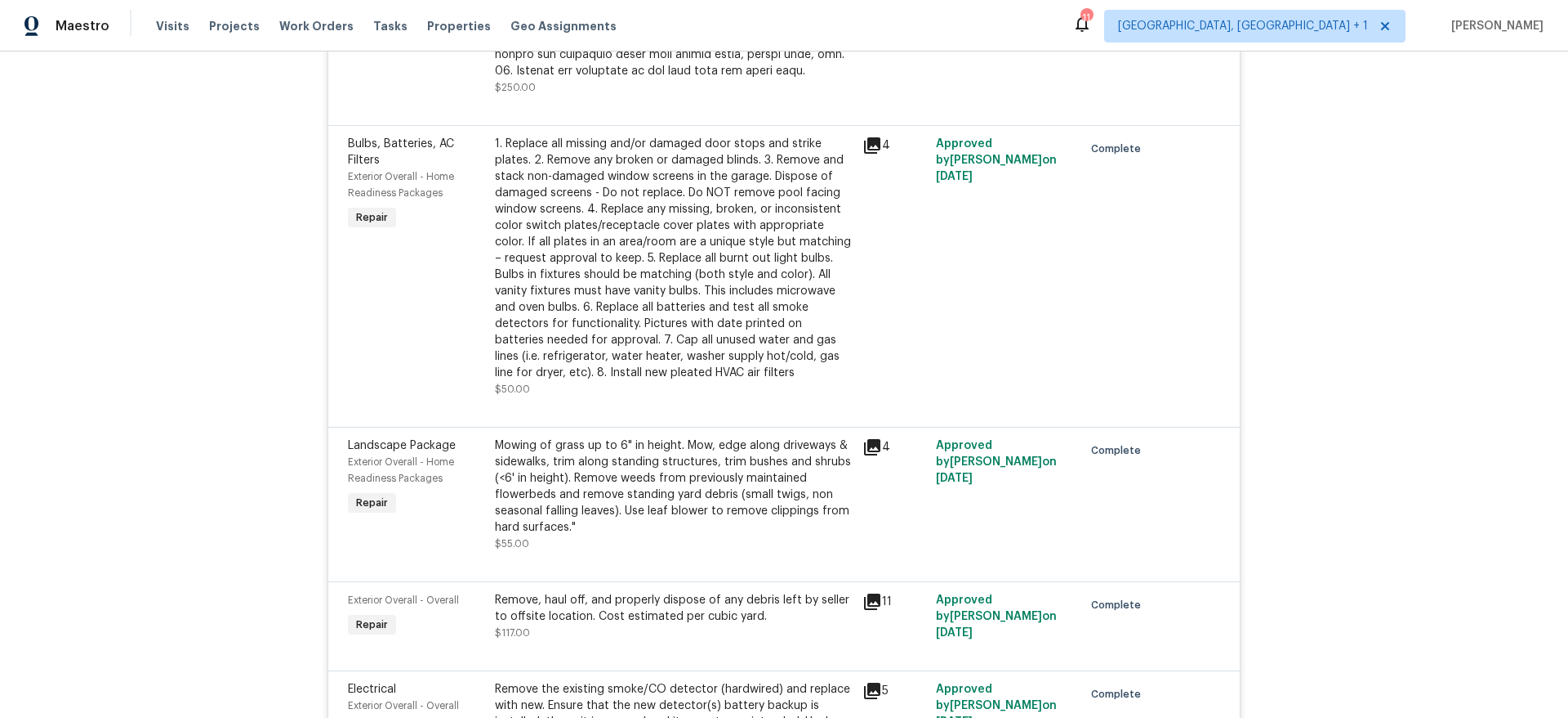
click at [281, 246] on div "Back to all projects [STREET_ADDRESS] 3 Beds | 2 Baths | Total: 2266 ft² | Abov…" at bounding box center [784, 384] width 1568 height 666
